Goal: Task Accomplishment & Management: Manage account settings

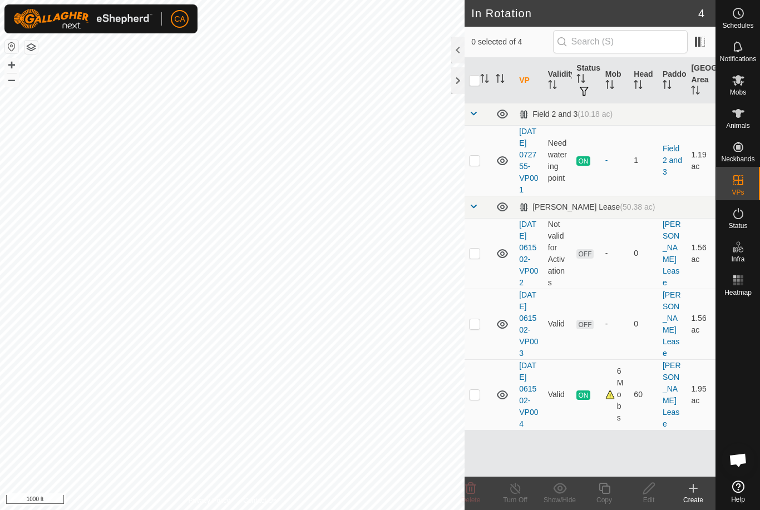
click at [489, 430] on td at bounding box center [478, 395] width 27 height 71
click at [482, 430] on td at bounding box center [478, 395] width 27 height 71
checkbox input "false"
click at [483, 356] on td at bounding box center [478, 324] width 27 height 71
click at [476, 501] on span "Delete" at bounding box center [470, 500] width 19 height 8
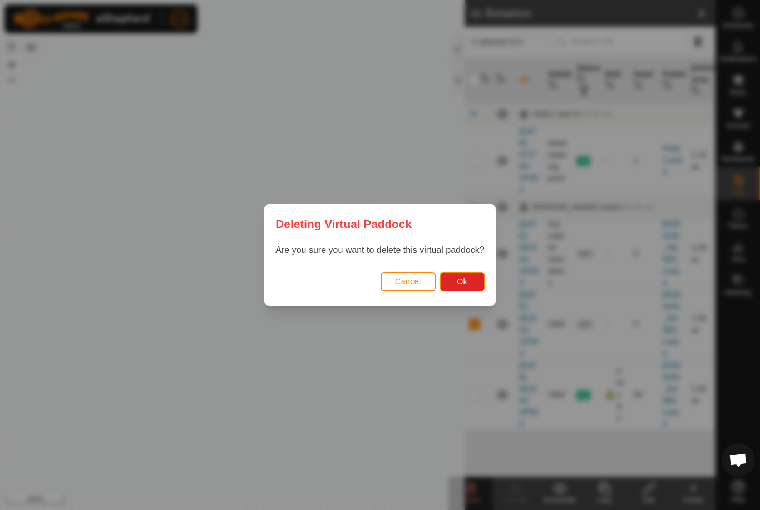
click at [465, 291] on button "Ok" at bounding box center [462, 281] width 45 height 19
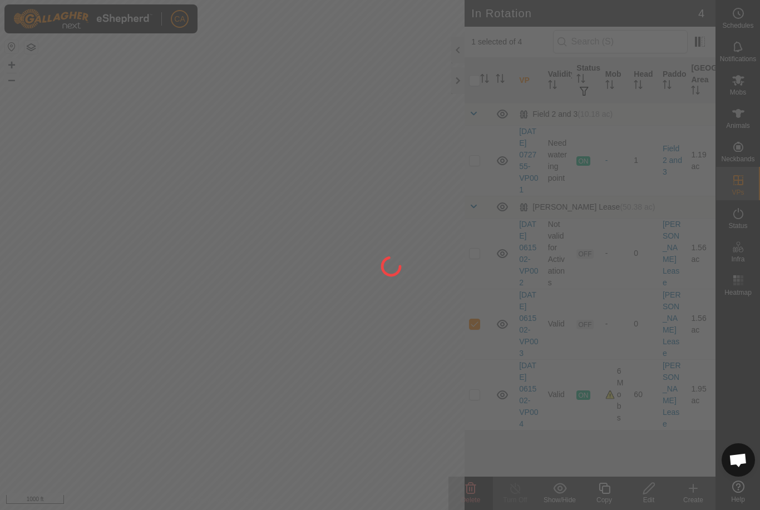
checkbox input "false"
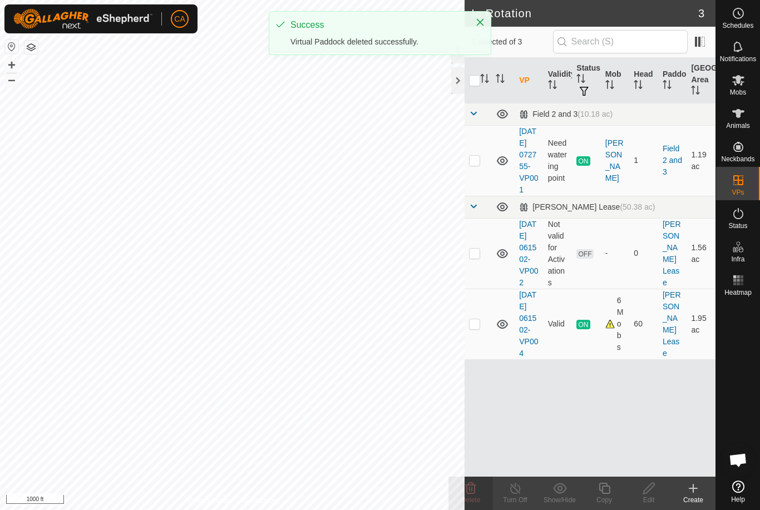
click at [476, 277] on td at bounding box center [478, 253] width 27 height 71
click at [470, 492] on icon at bounding box center [471, 488] width 11 height 11
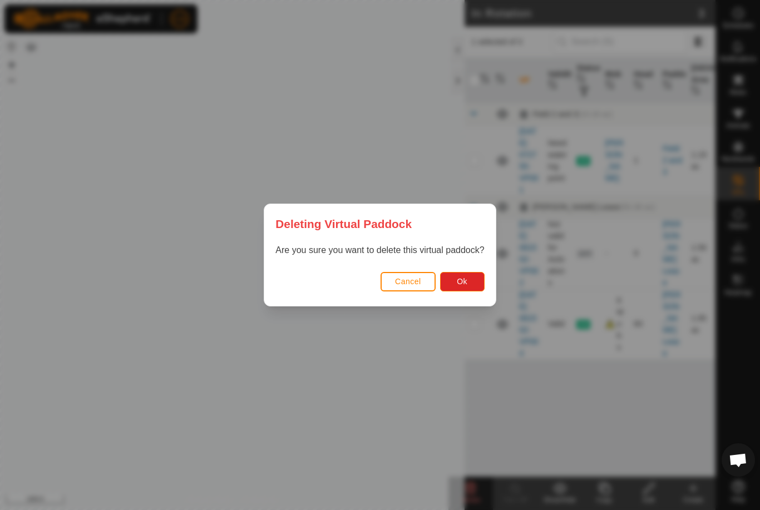
click at [481, 288] on button "Ok" at bounding box center [462, 281] width 45 height 19
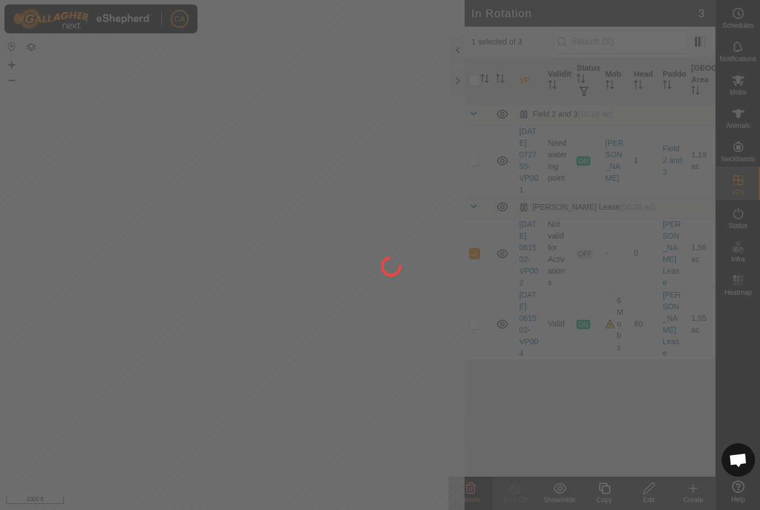
checkbox input "false"
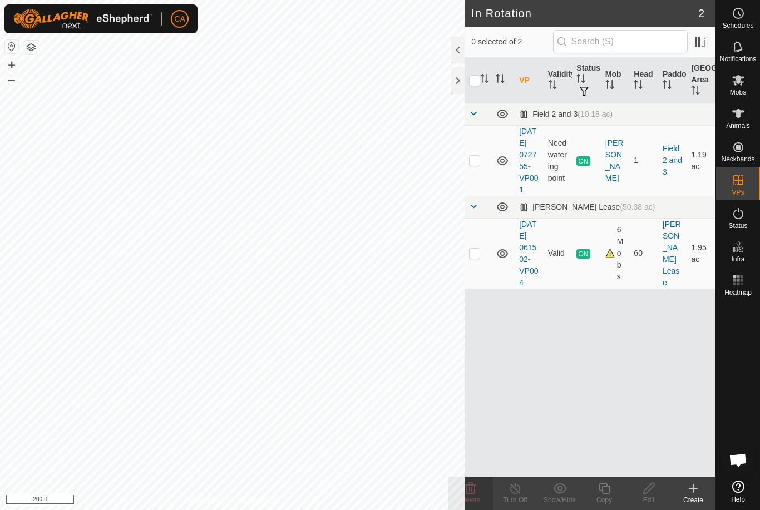
click at [696, 492] on icon at bounding box center [693, 488] width 13 height 13
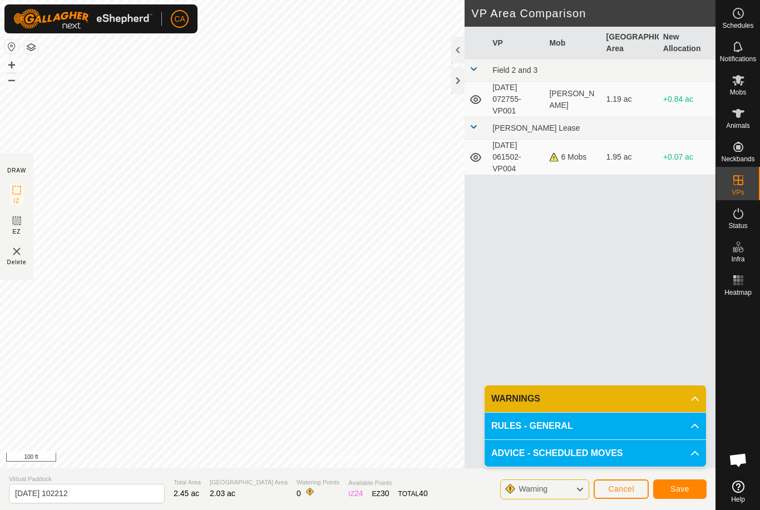
click at [686, 491] on span "Save" at bounding box center [680, 489] width 19 height 9
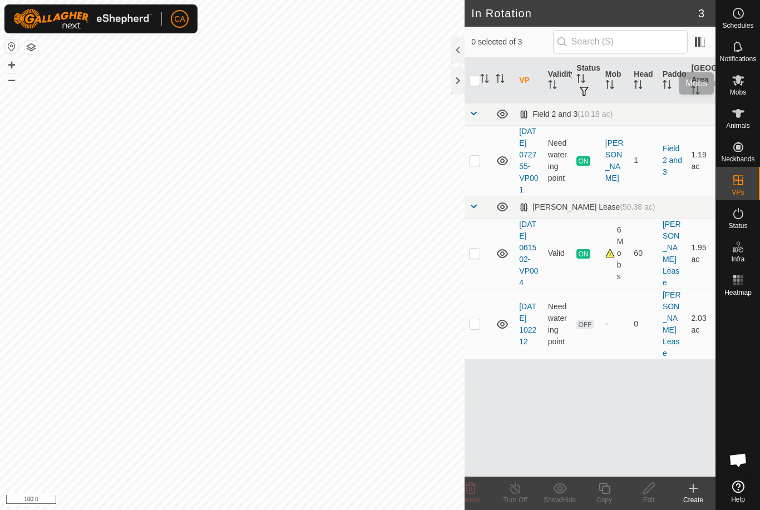
click at [737, 92] on span "Mobs" at bounding box center [738, 92] width 16 height 7
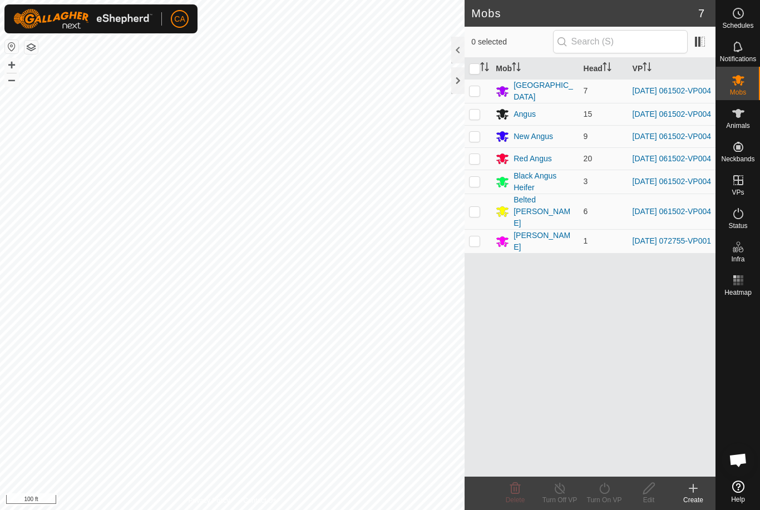
click at [474, 66] on input "checkbox" at bounding box center [474, 68] width 11 height 11
checkbox input "true"
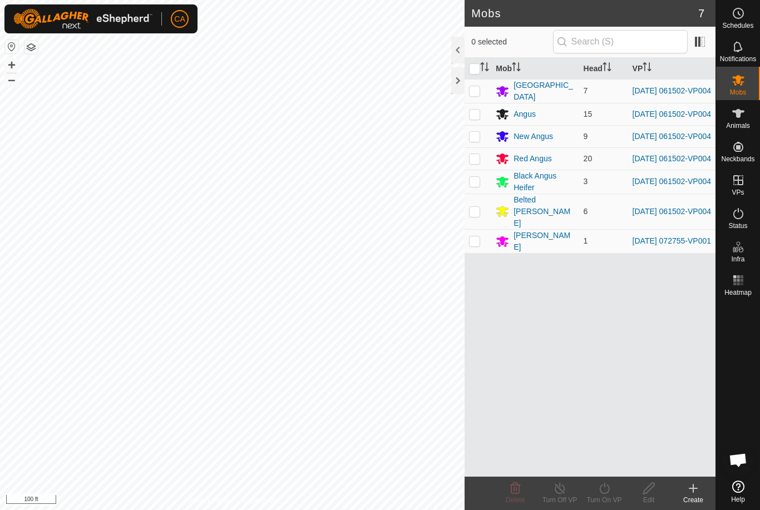
checkbox input "true"
click at [605, 495] on icon at bounding box center [605, 488] width 14 height 13
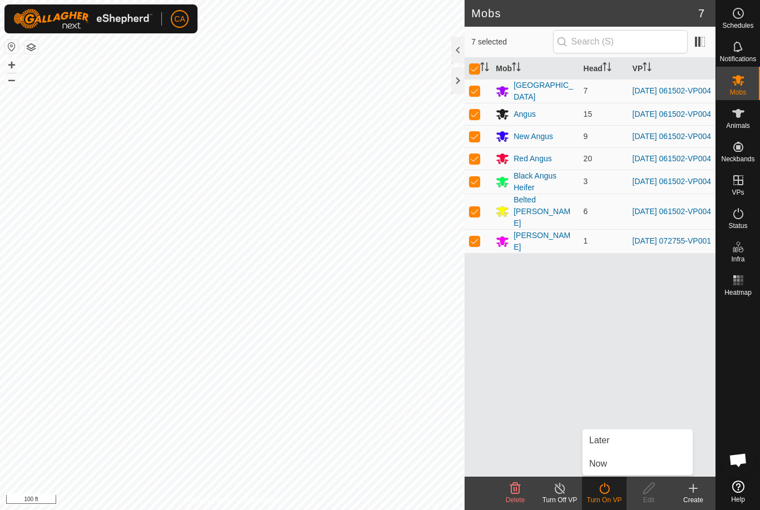
click at [614, 462] on link "Now" at bounding box center [638, 464] width 110 height 22
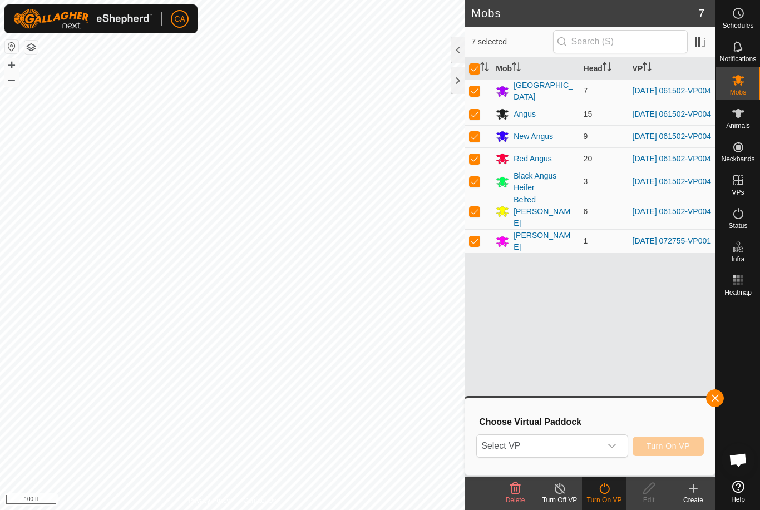
click at [588, 456] on span "Select VP" at bounding box center [539, 446] width 124 height 22
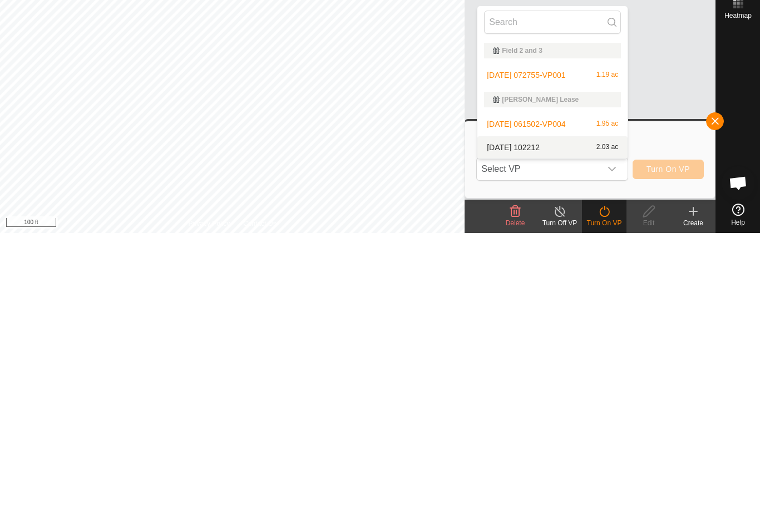
click at [553, 418] on div "[DATE] 102212 2.03 ac" at bounding box center [552, 424] width 137 height 13
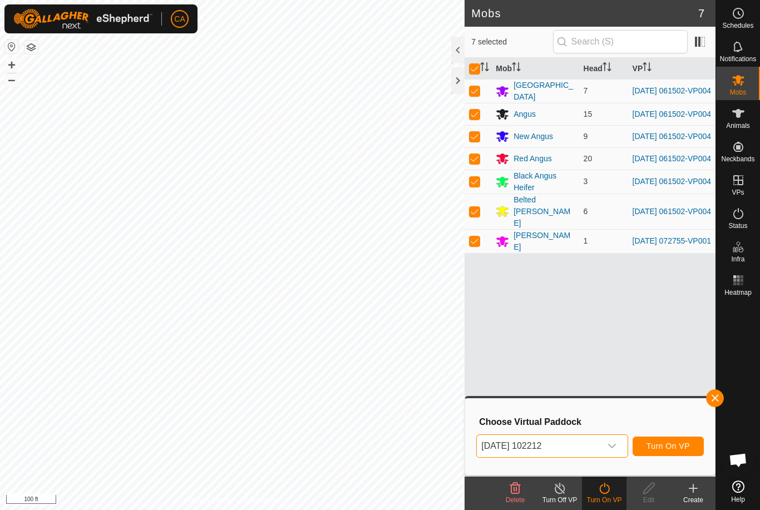
click at [677, 450] on span "Turn On VP" at bounding box center [668, 446] width 43 height 9
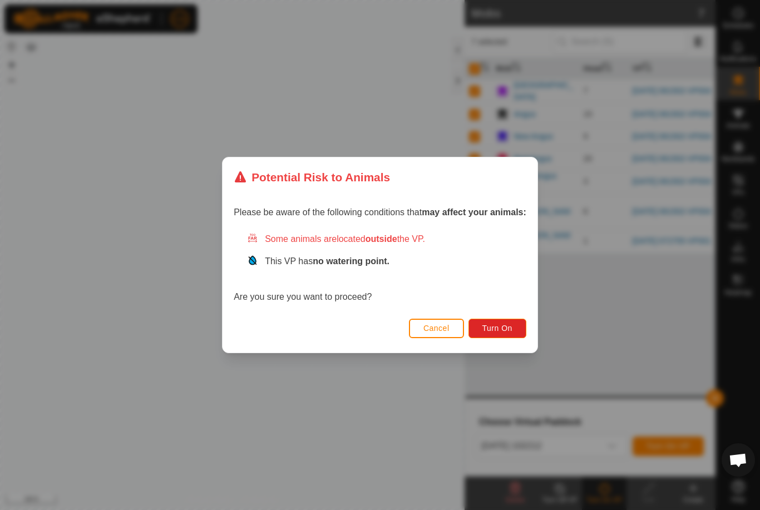
click at [484, 323] on button "Turn On" at bounding box center [498, 328] width 58 height 19
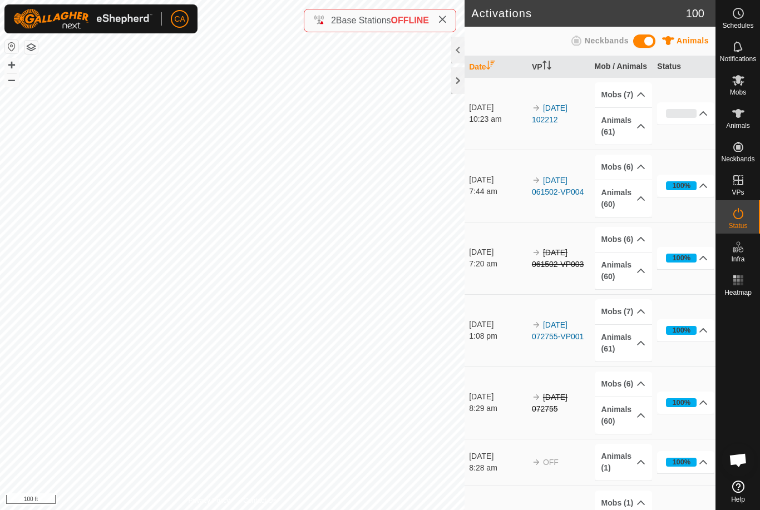
click at [462, 87] on div at bounding box center [457, 80] width 13 height 27
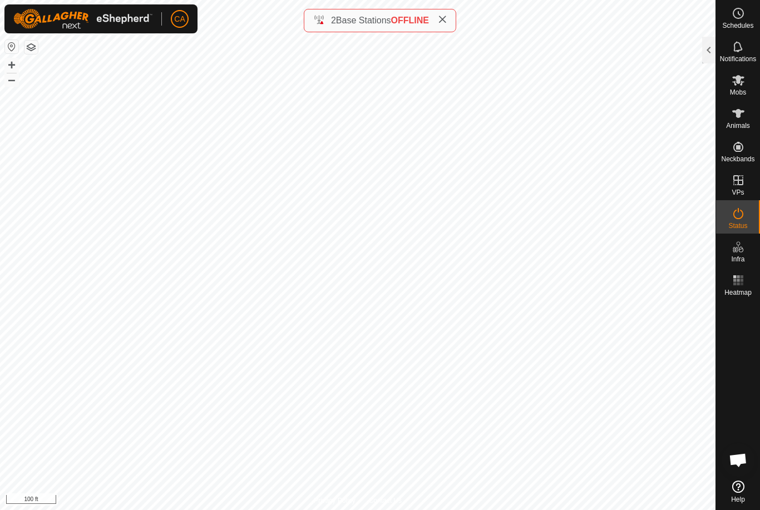
click at [708, 53] on div at bounding box center [708, 50] width 13 height 27
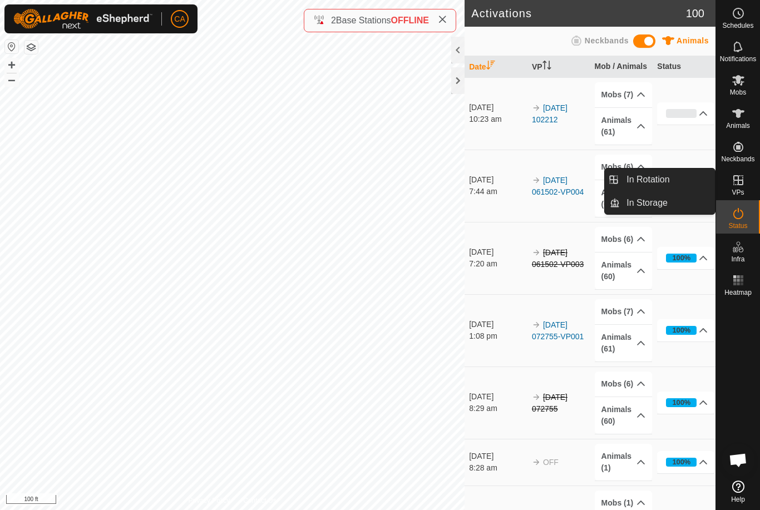
click at [667, 180] on span "In Rotation" at bounding box center [648, 179] width 43 height 13
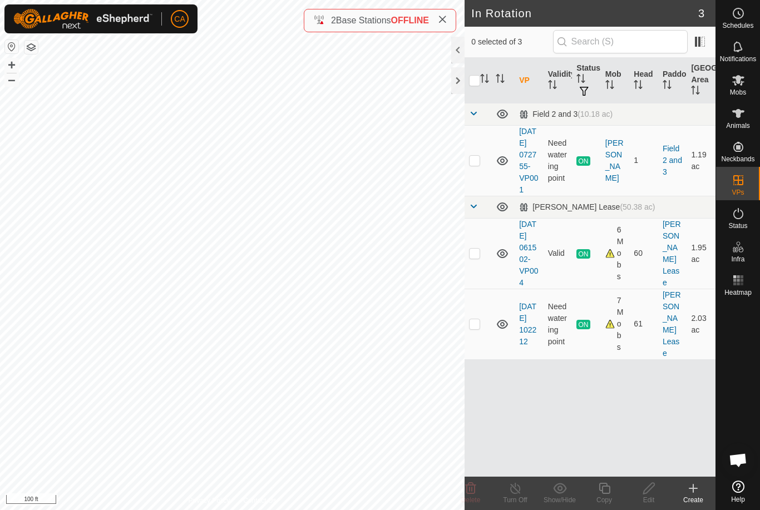
click at [479, 159] on td at bounding box center [478, 160] width 27 height 71
click at [475, 165] on p-checkbox at bounding box center [474, 160] width 11 height 9
checkbox input "false"
click at [481, 272] on td at bounding box center [478, 253] width 27 height 71
click at [478, 278] on td at bounding box center [478, 253] width 27 height 71
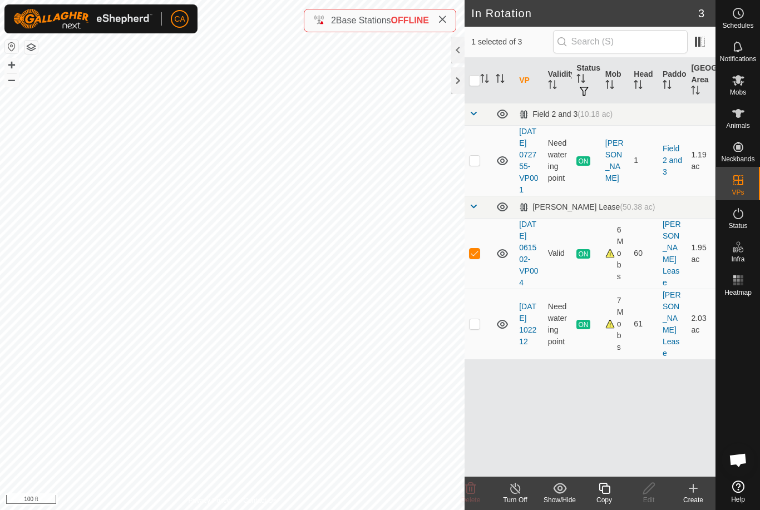
checkbox input "false"
click at [488, 346] on td at bounding box center [478, 324] width 27 height 71
checkbox input "true"
click at [459, 75] on div at bounding box center [457, 80] width 13 height 27
click at [484, 161] on td at bounding box center [478, 160] width 27 height 71
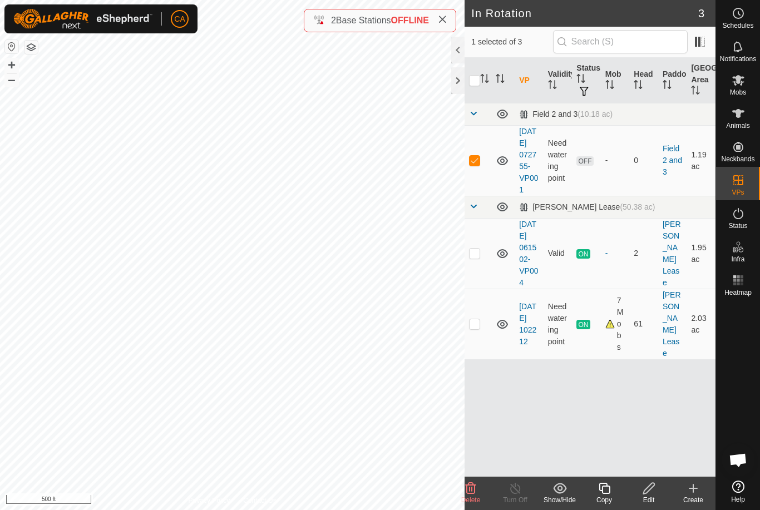
click at [467, 489] on icon at bounding box center [471, 488] width 11 height 11
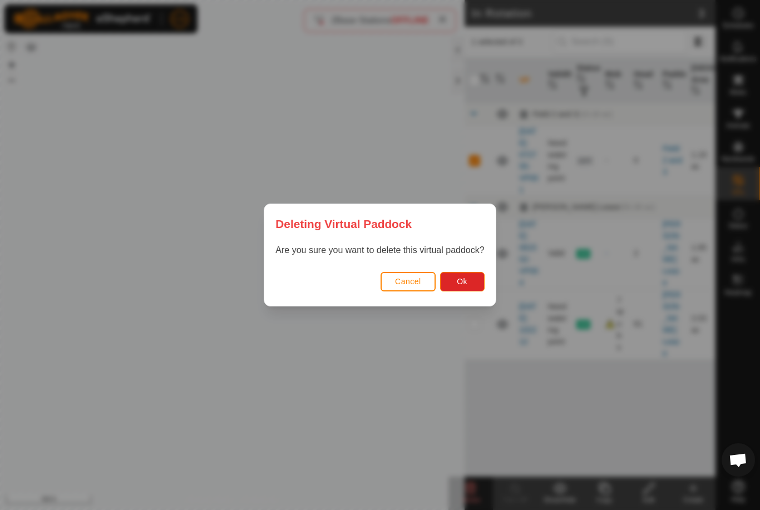
click at [471, 280] on button "Ok" at bounding box center [462, 281] width 45 height 19
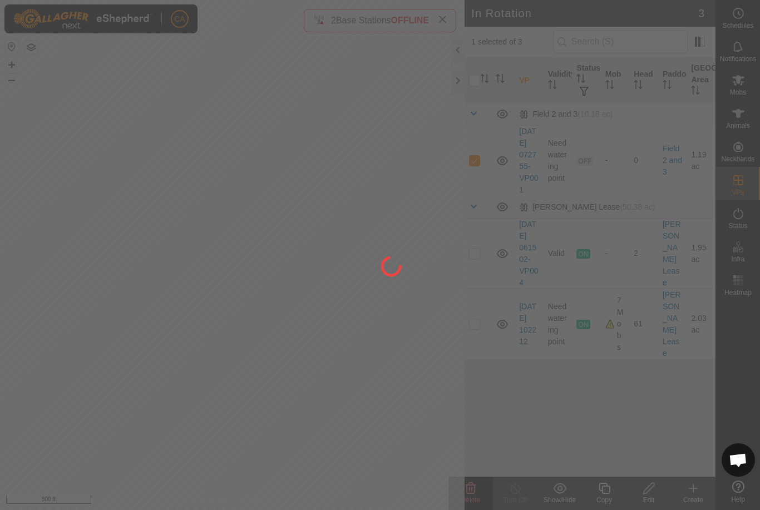
checkbox input "false"
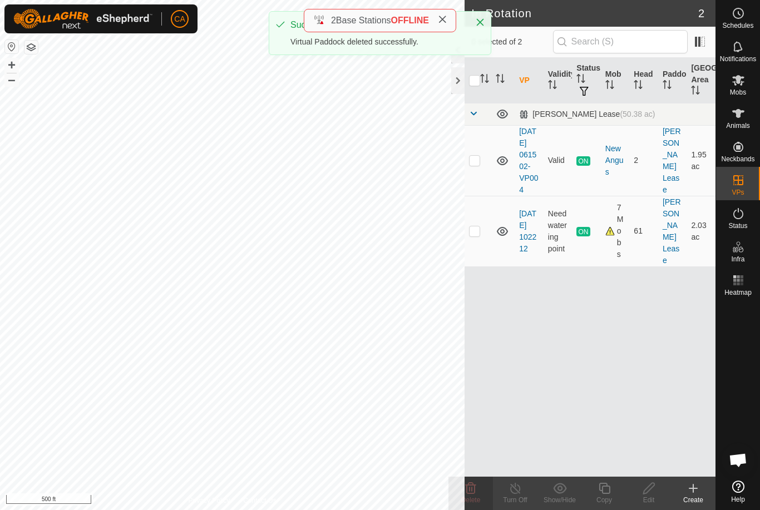
click at [484, 234] on td at bounding box center [478, 231] width 27 height 71
checkbox input "true"
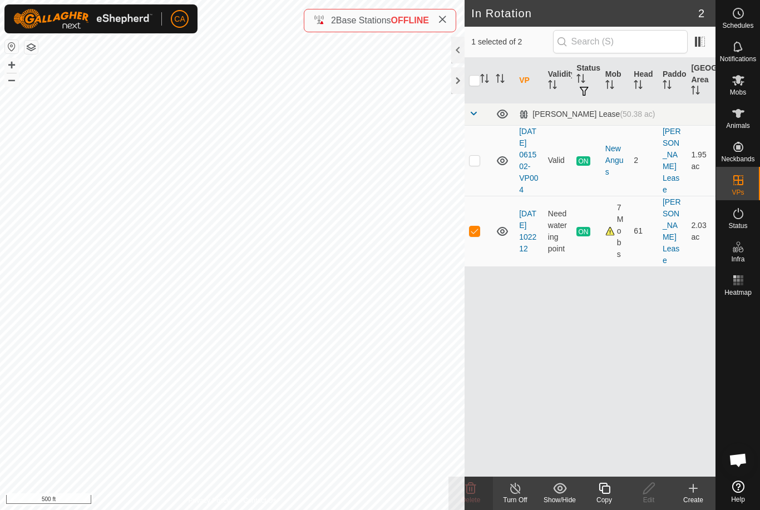
click at [604, 501] on div "Copy" at bounding box center [604, 500] width 45 height 10
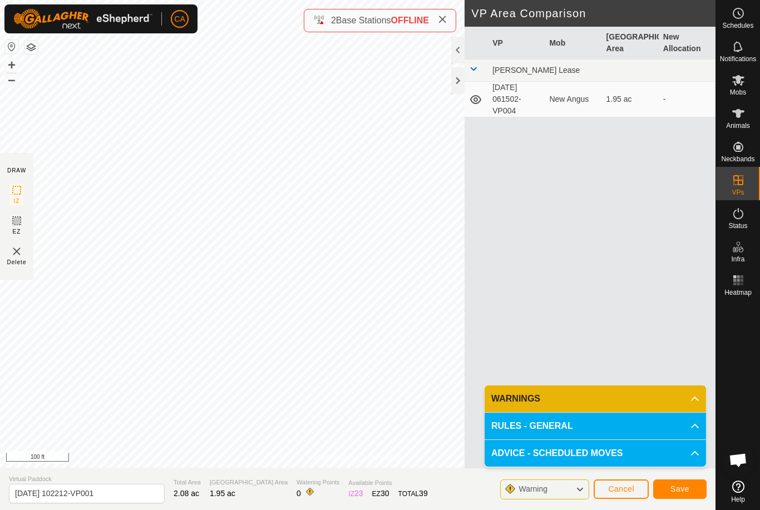
click at [691, 486] on button "Save" at bounding box center [679, 489] width 53 height 19
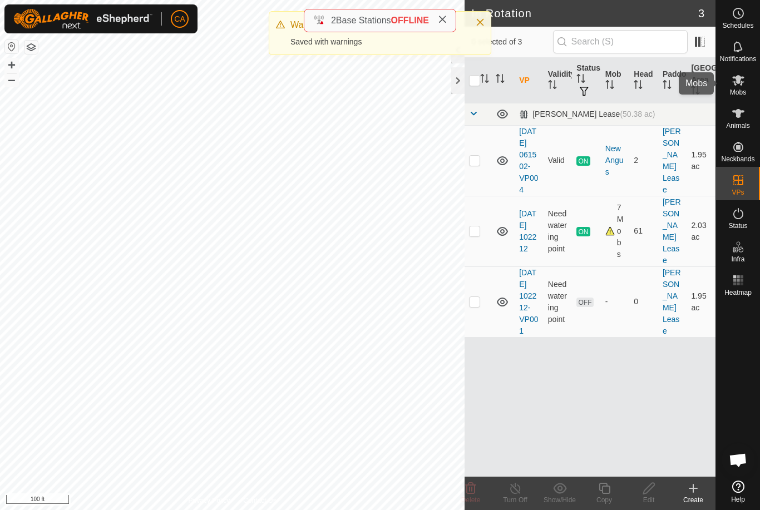
click at [746, 87] on es-mob-svg-icon at bounding box center [738, 80] width 20 height 18
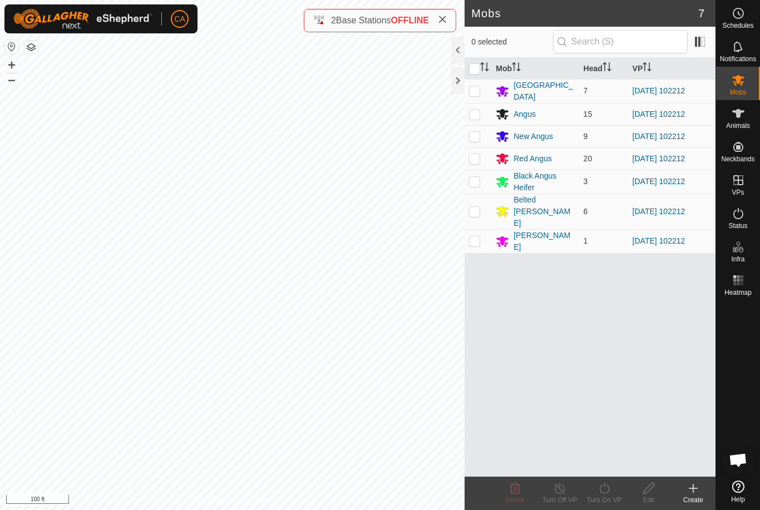
click at [477, 70] on input "checkbox" at bounding box center [474, 68] width 11 height 11
checkbox input "true"
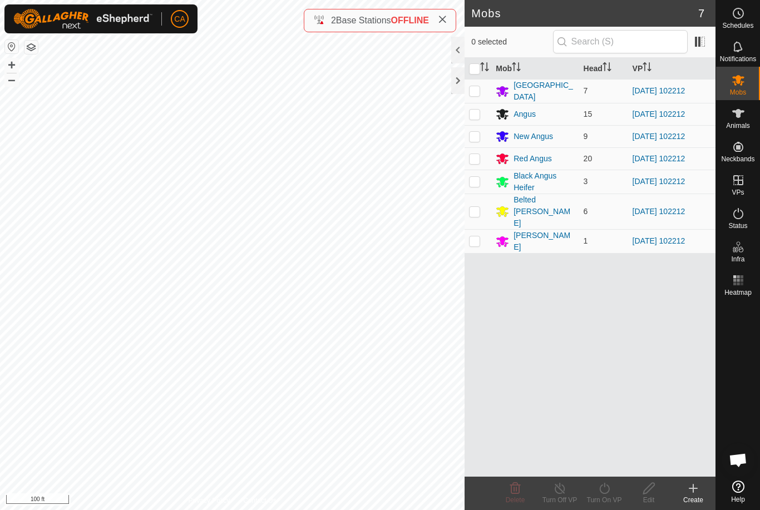
checkbox input "true"
click at [608, 493] on icon at bounding box center [605, 488] width 14 height 13
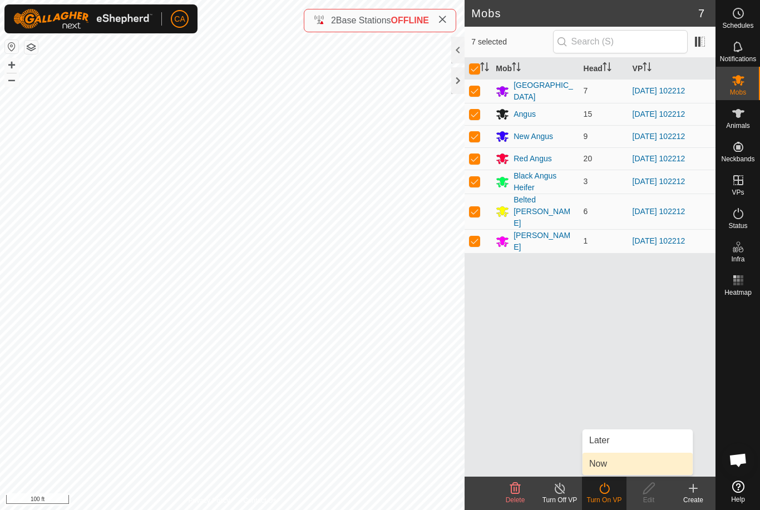
click at [637, 471] on link "Now" at bounding box center [638, 464] width 110 height 22
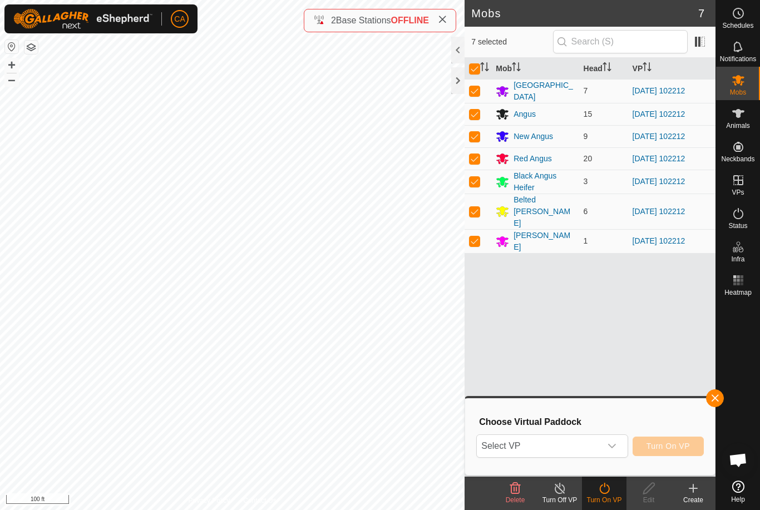
click at [599, 444] on span "Select VP" at bounding box center [539, 446] width 124 height 22
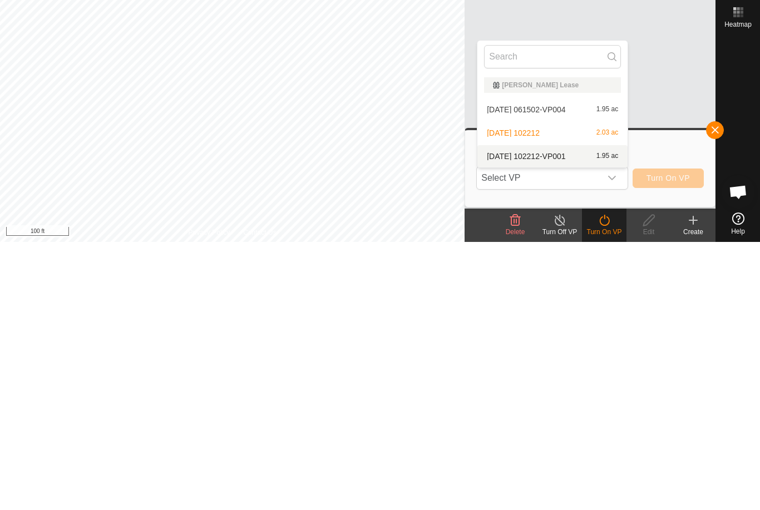
click at [569, 418] on div "2025-09-23 102212-VP001 1.95 ac" at bounding box center [552, 424] width 137 height 13
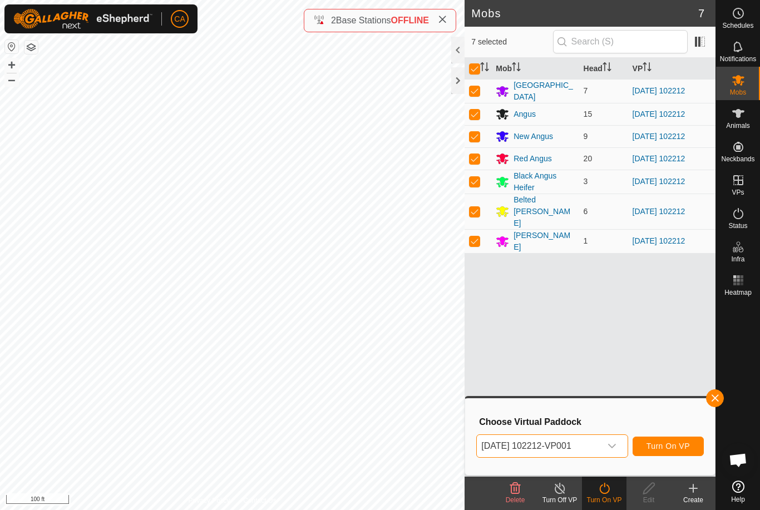
click at [682, 455] on button "Turn On VP" at bounding box center [668, 446] width 71 height 19
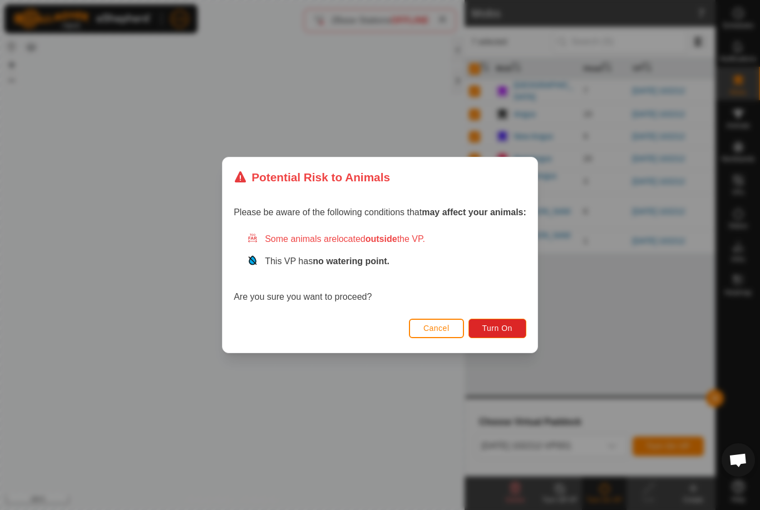
click at [503, 326] on span "Turn On" at bounding box center [497, 328] width 30 height 9
